Goal: Check status: Check status

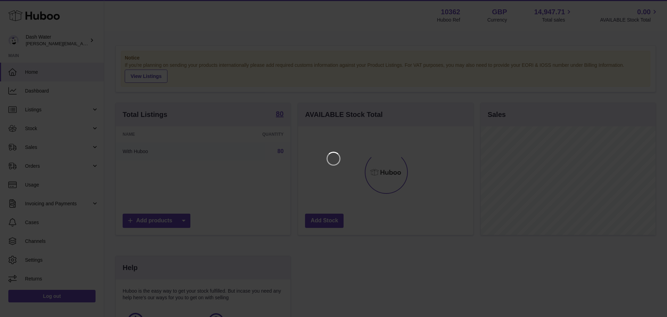
scroll to position [108, 175]
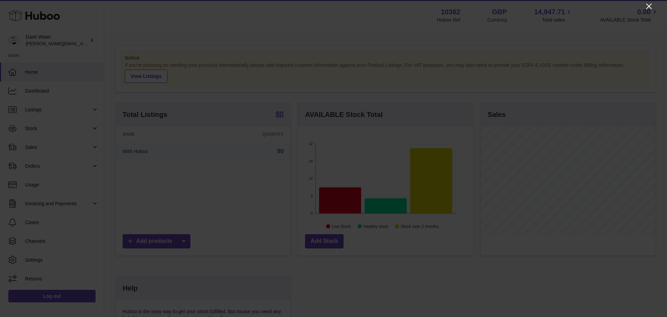
click at [651, 6] on icon "Close" at bounding box center [649, 6] width 8 height 8
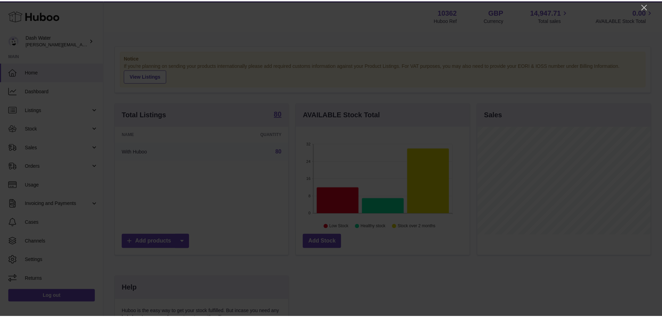
scroll to position [347430, 347365]
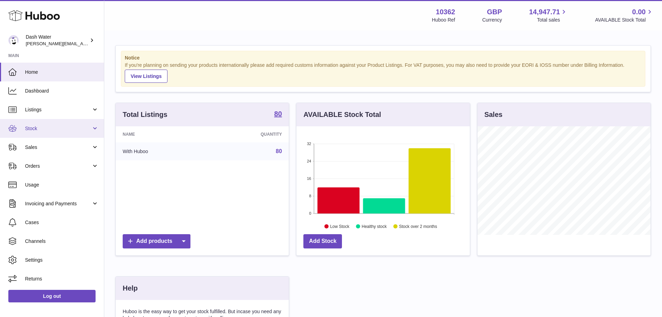
click at [55, 127] on span "Stock" at bounding box center [58, 128] width 66 height 7
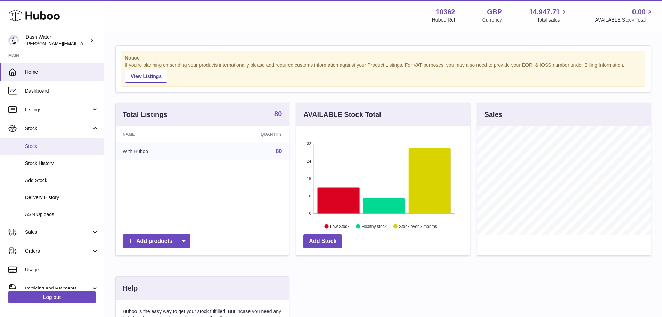
click at [46, 148] on span "Stock" at bounding box center [62, 146] width 74 height 7
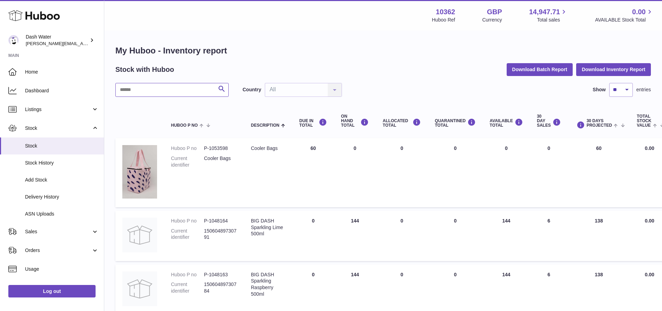
click at [176, 90] on input "text" at bounding box center [171, 90] width 113 height 14
type input "*****"
